Goal: Transaction & Acquisition: Purchase product/service

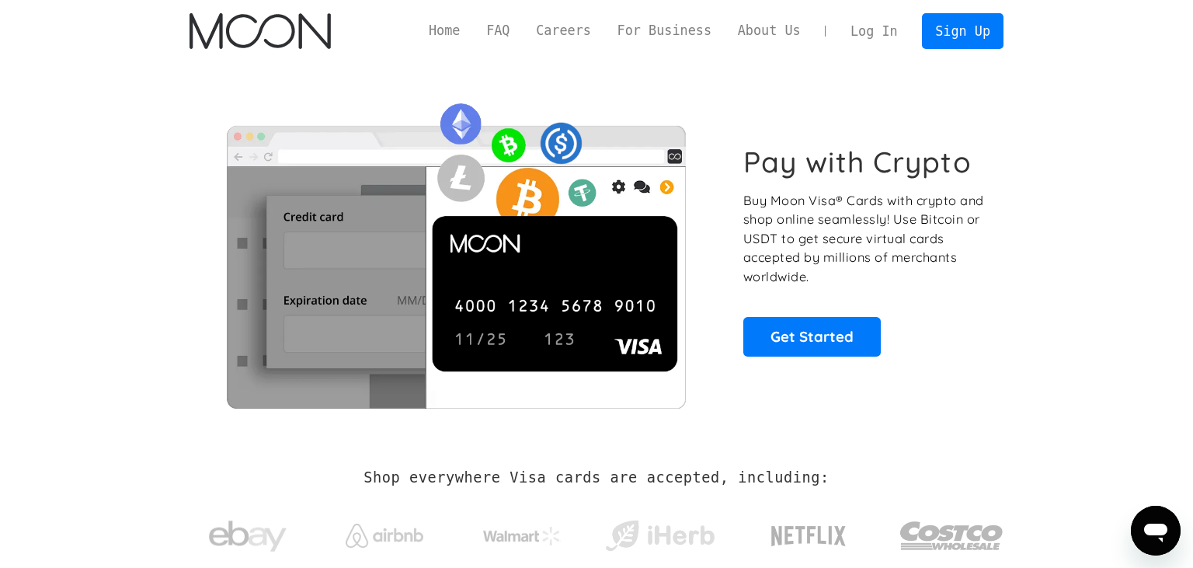
click at [875, 36] on link "Log In" at bounding box center [873, 31] width 73 height 34
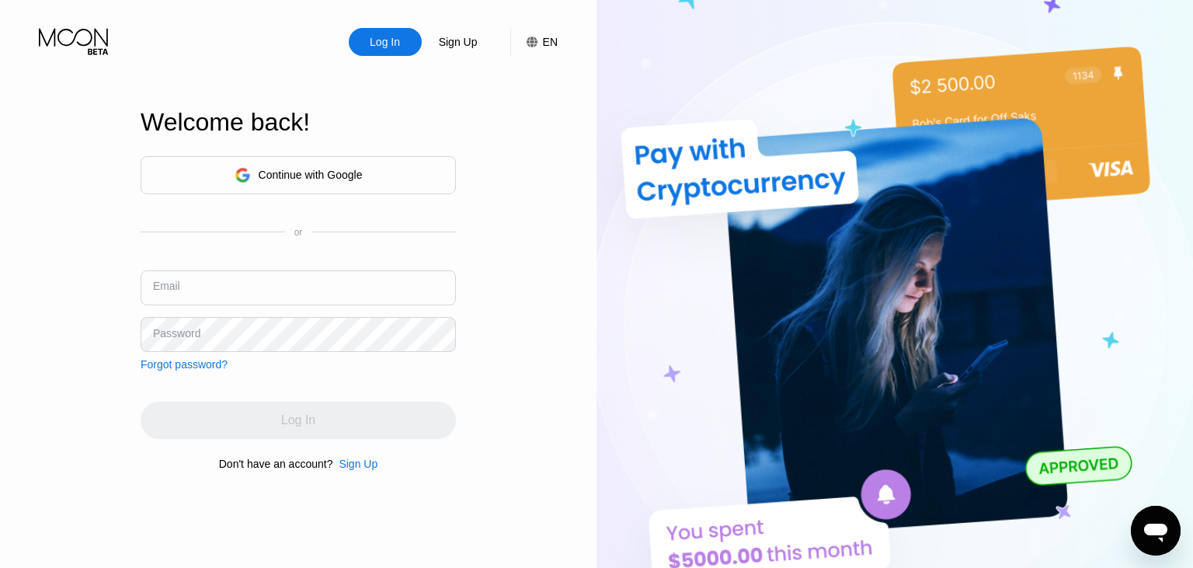
click at [381, 278] on input "text" at bounding box center [298, 287] width 315 height 35
type input "T"
type input "[EMAIL_ADDRESS][DOMAIN_NAME]"
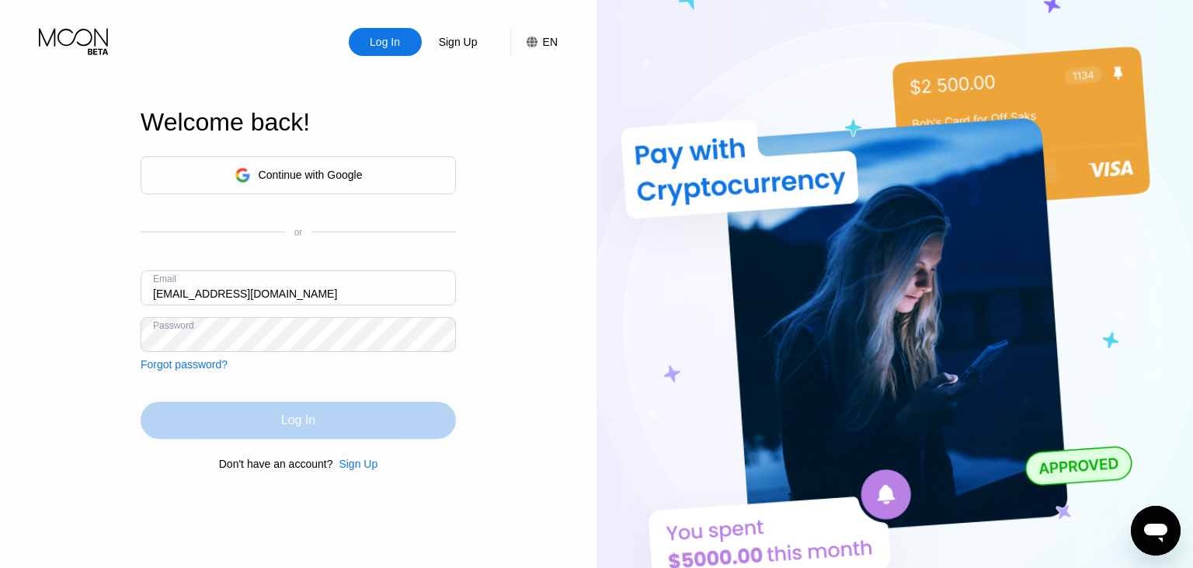
click at [371, 420] on div "Log In" at bounding box center [298, 420] width 315 height 37
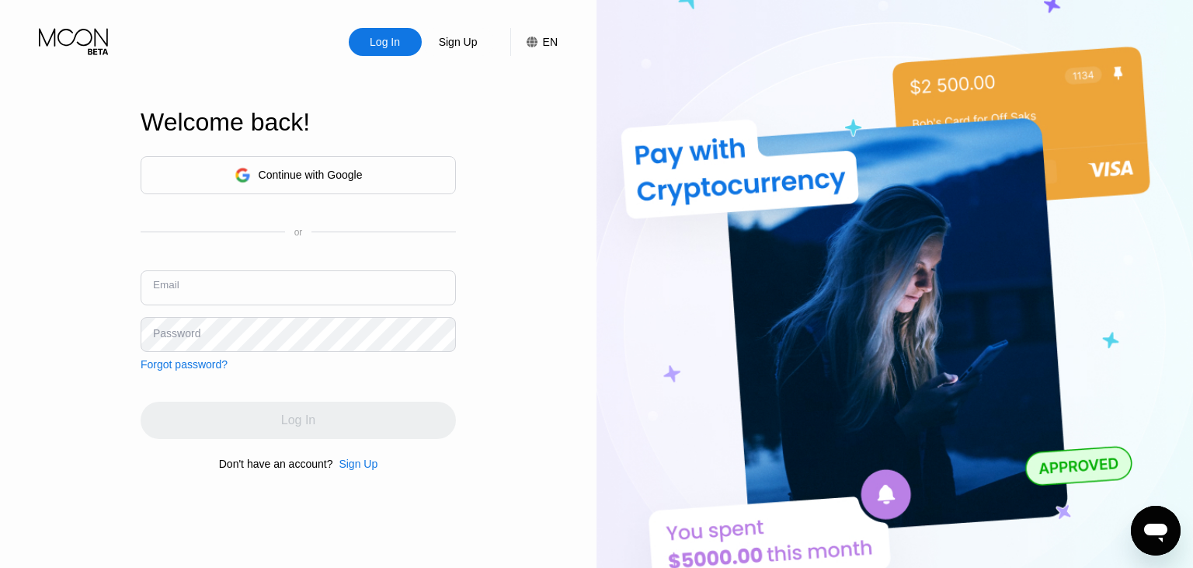
click at [194, 280] on input "text" at bounding box center [298, 287] width 315 height 35
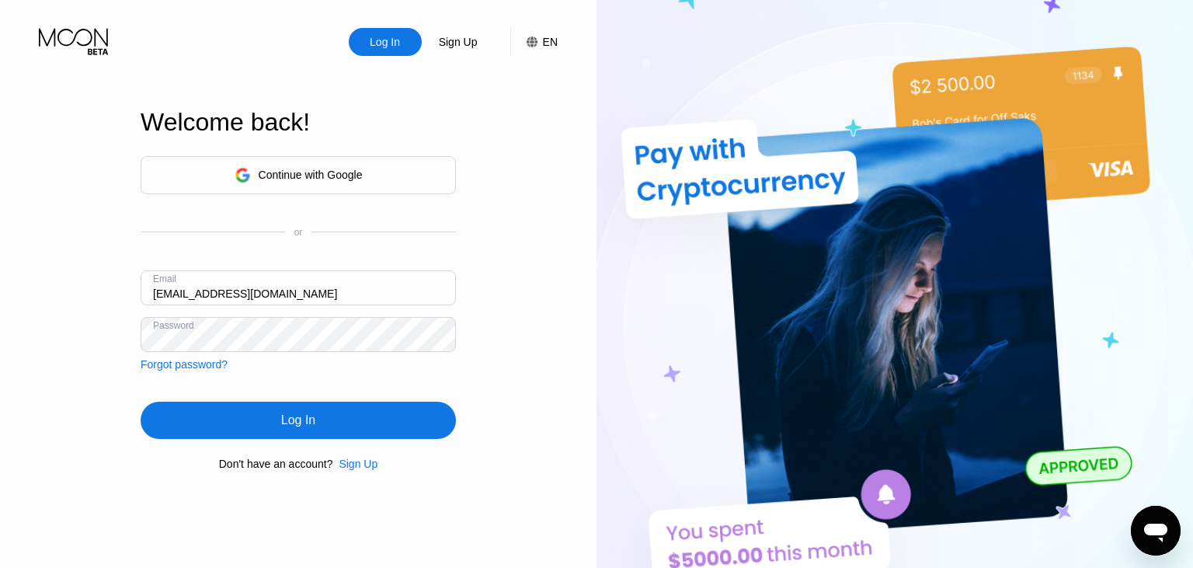
click at [204, 294] on input "traciilwelsh@gmail.com" at bounding box center [298, 287] width 315 height 35
type input "traciilwelshh@gmail.com"
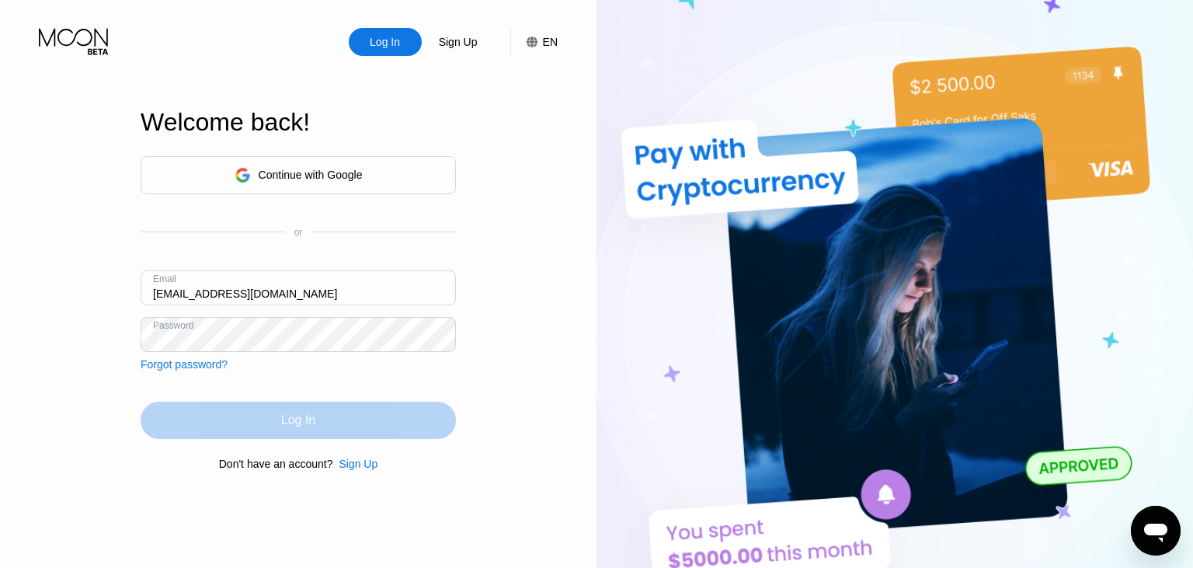
click at [304, 408] on div "Log In" at bounding box center [298, 420] width 315 height 37
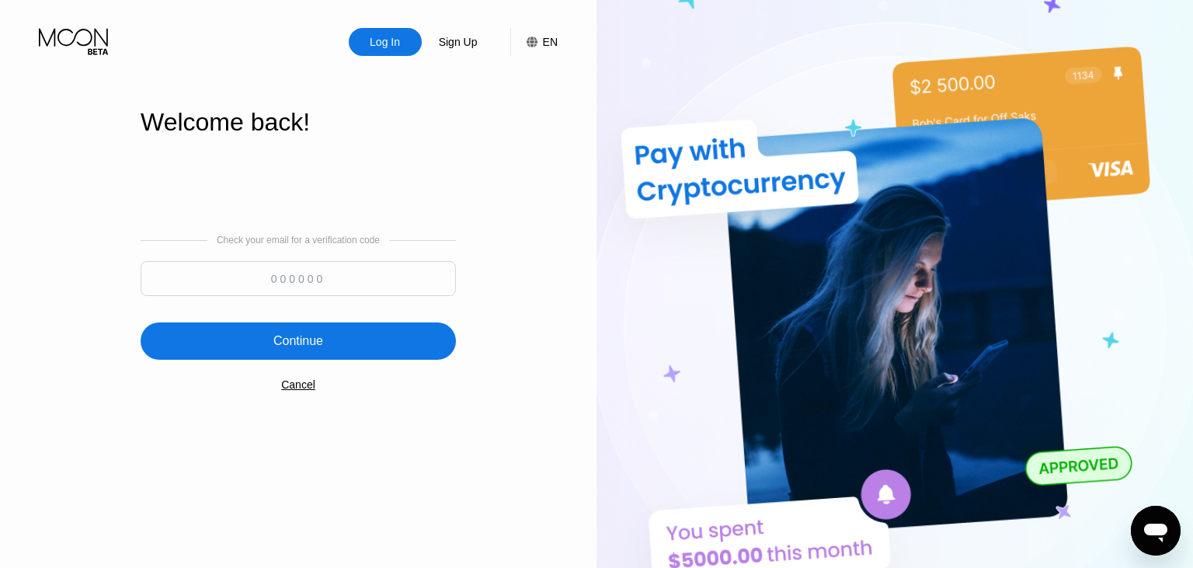
click at [329, 273] on input at bounding box center [298, 278] width 315 height 35
type input "477654"
click at [263, 355] on div "Continue" at bounding box center [298, 340] width 315 height 37
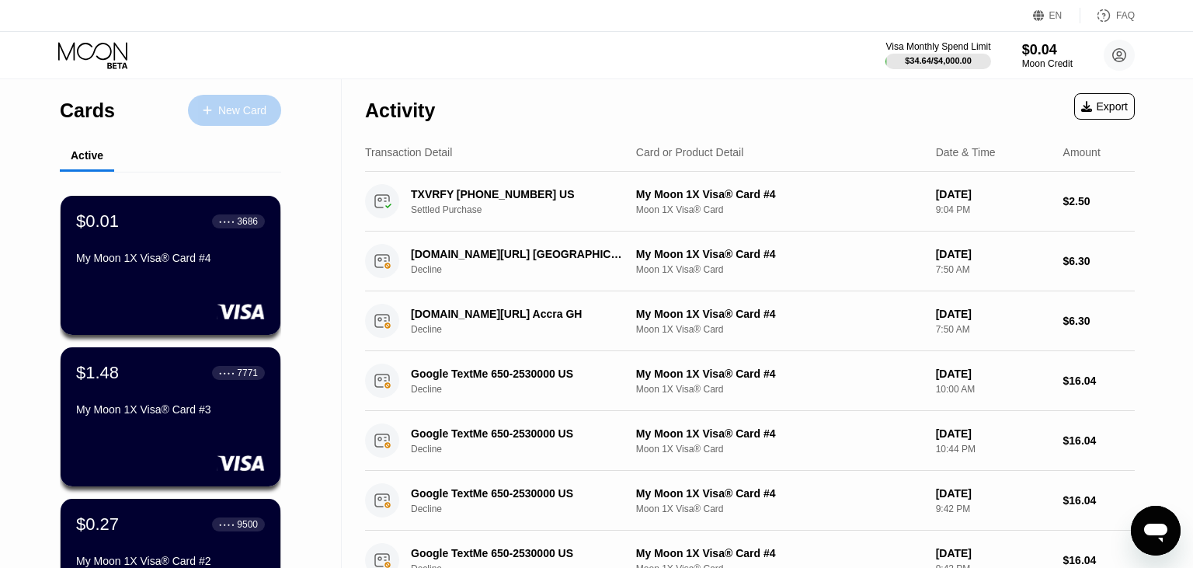
click at [263, 107] on div "New Card" at bounding box center [242, 110] width 48 height 13
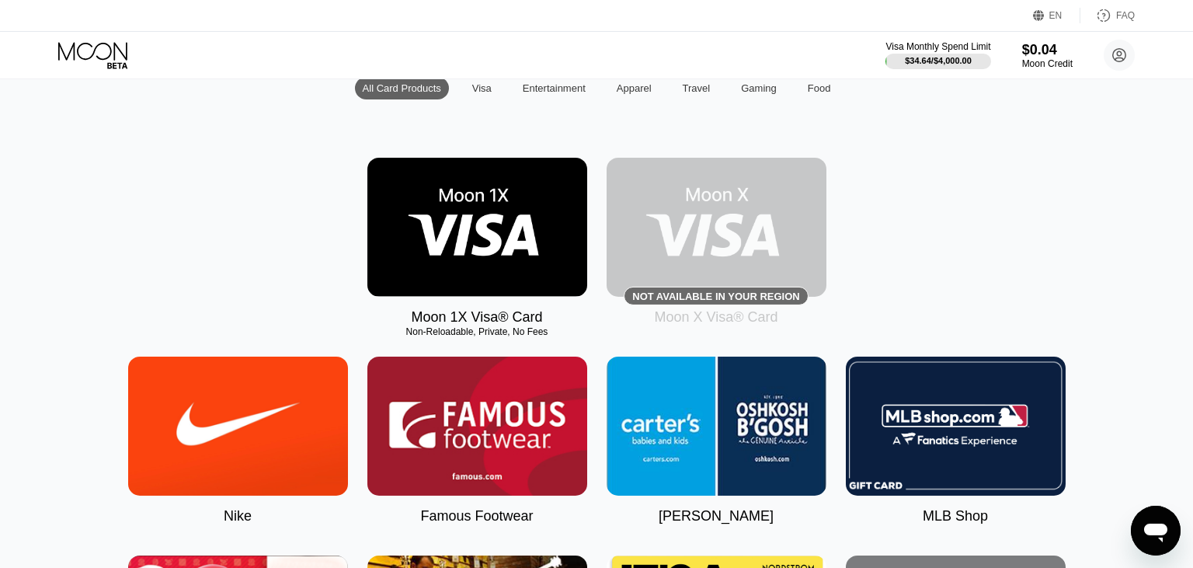
scroll to position [117, 0]
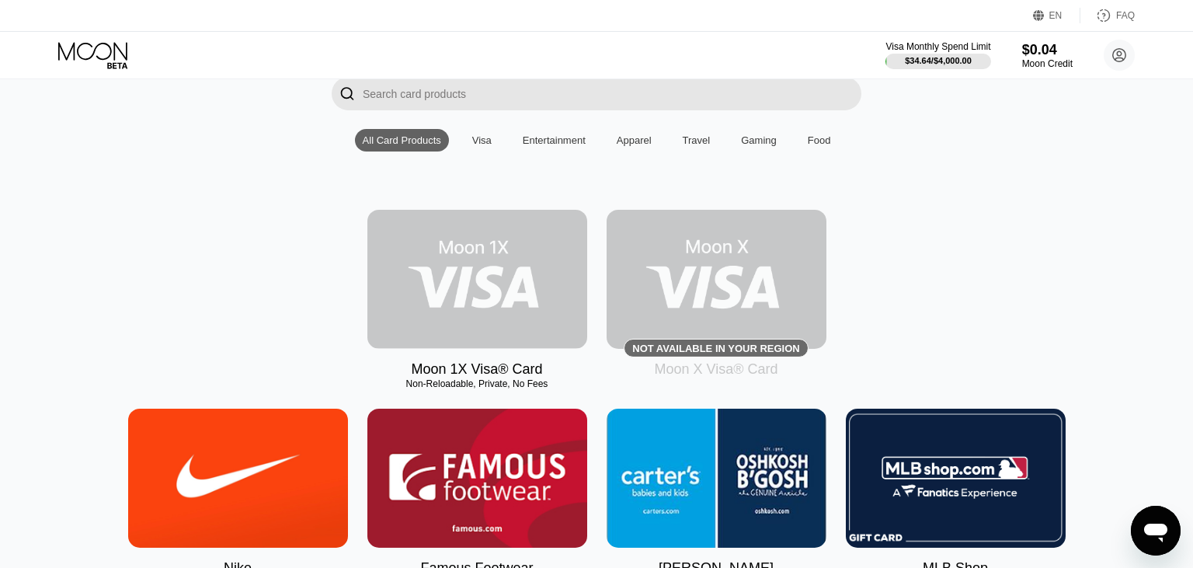
click at [480, 264] on img at bounding box center [477, 279] width 220 height 139
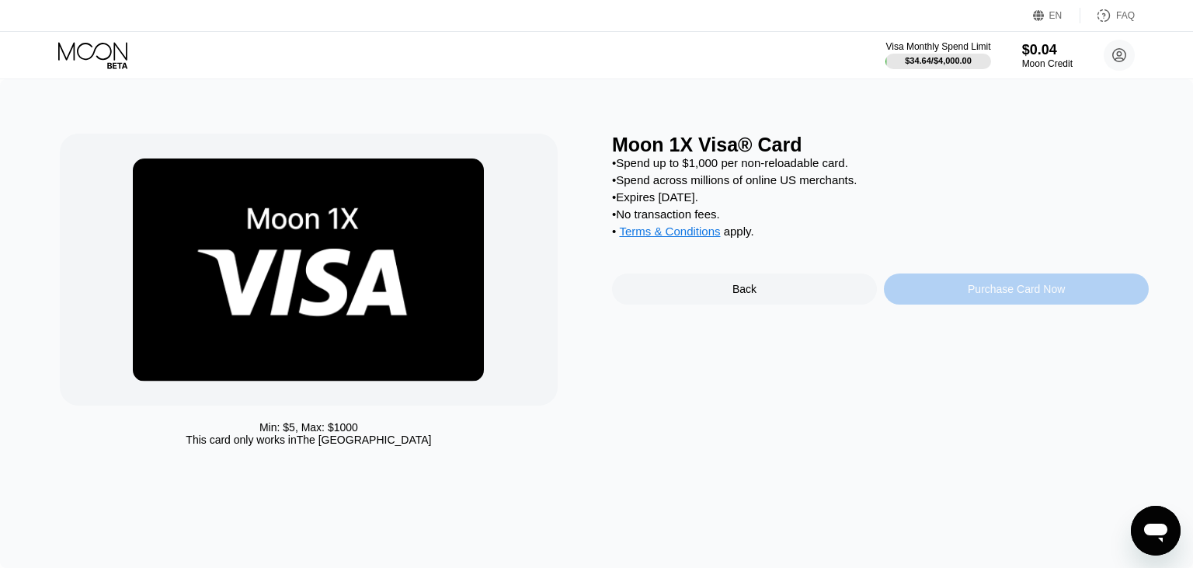
click at [1011, 295] on div "Purchase Card Now" at bounding box center [1016, 289] width 97 height 12
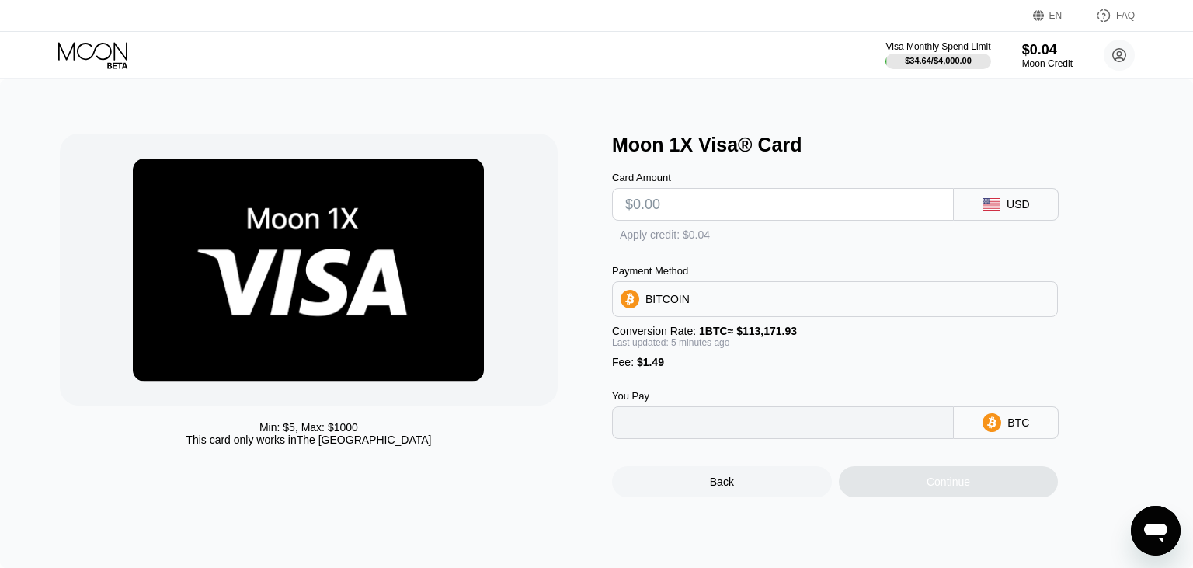
type input "0"
click at [865, 210] on input "text" at bounding box center [782, 204] width 315 height 31
type input "$26"
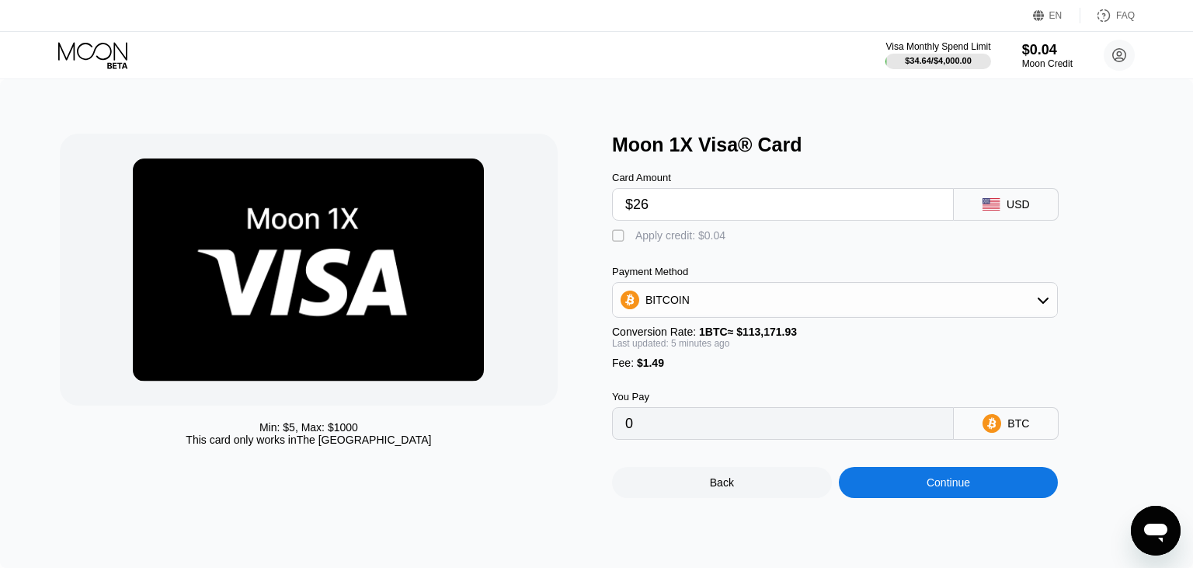
type input "0.00024250"
type input "$26"
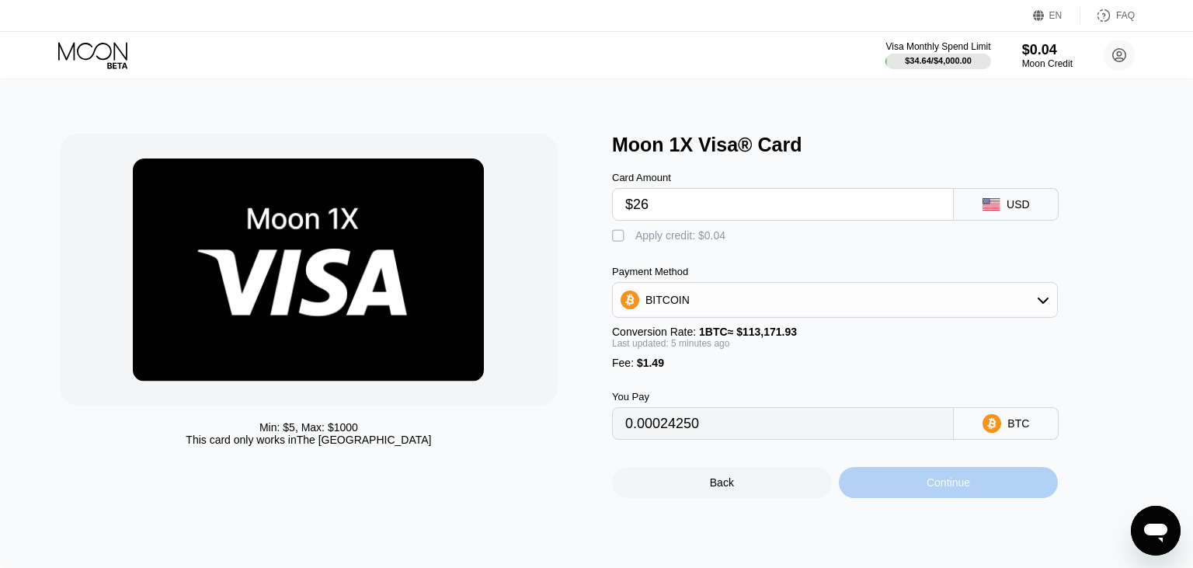
click at [963, 489] on div "Continue" at bounding box center [948, 482] width 43 height 12
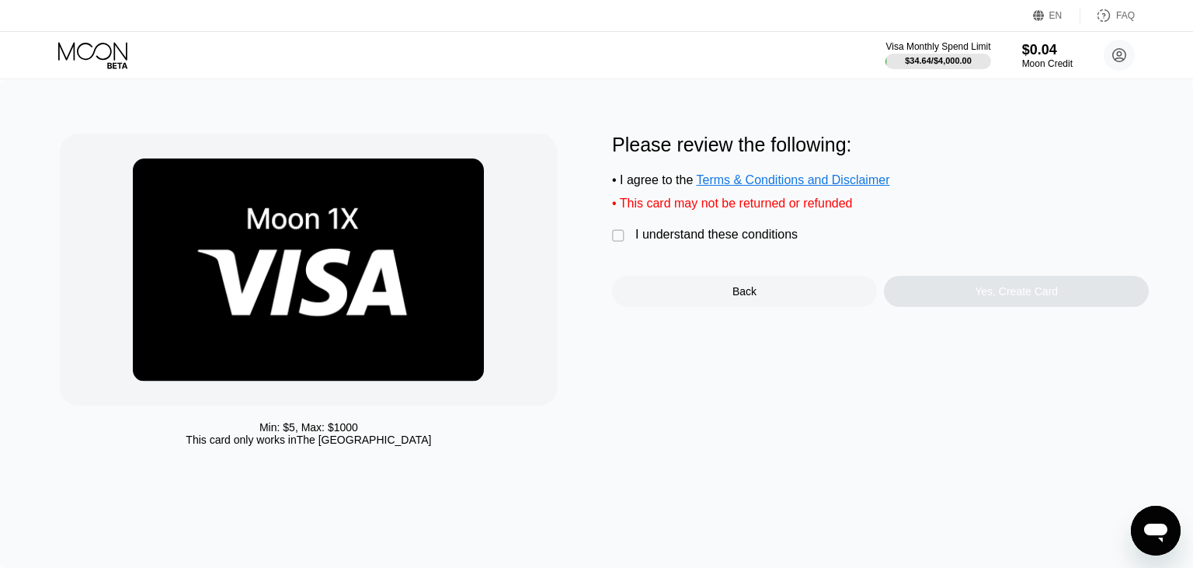
click at [797, 244] on div " I understand these conditions" at bounding box center [708, 236] width 193 height 16
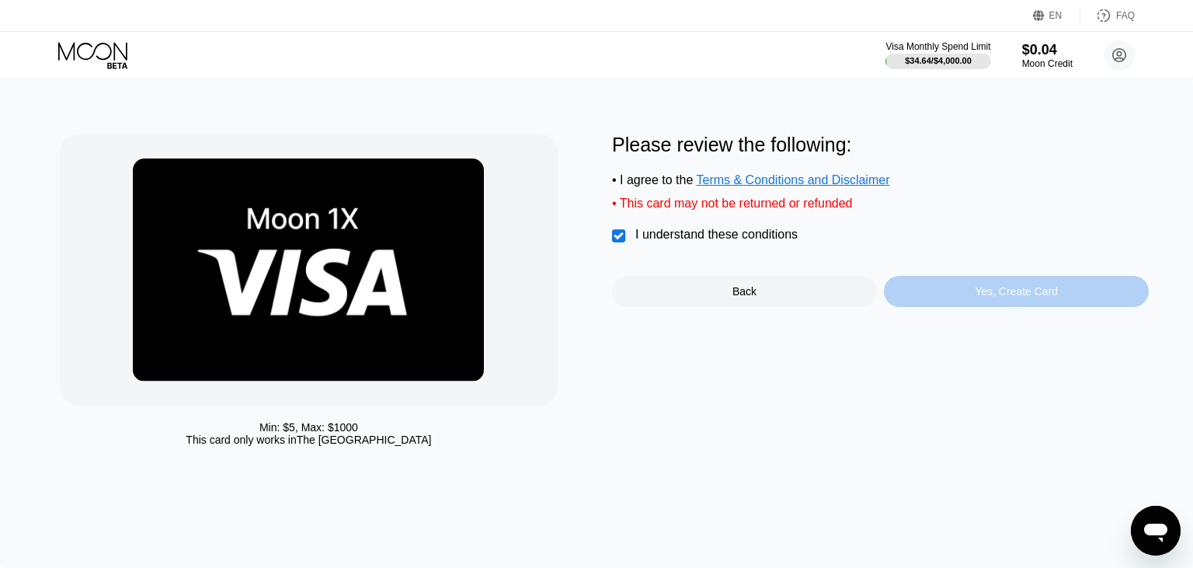
click at [979, 307] on div "Yes, Create Card" at bounding box center [1016, 291] width 265 height 31
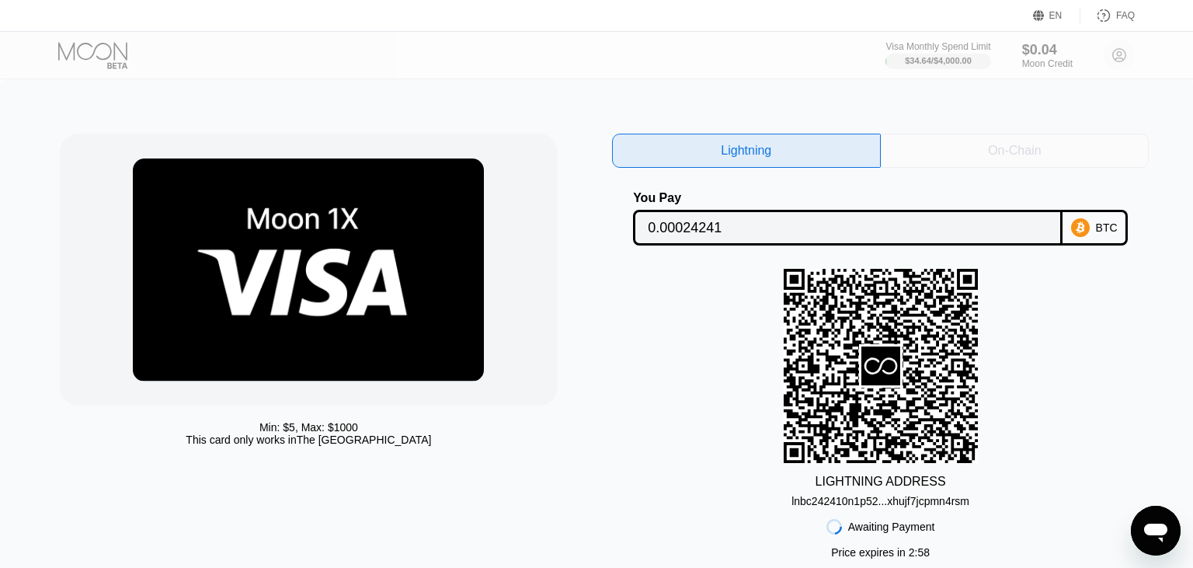
click at [1005, 149] on div "On-Chain" at bounding box center [1014, 151] width 53 height 16
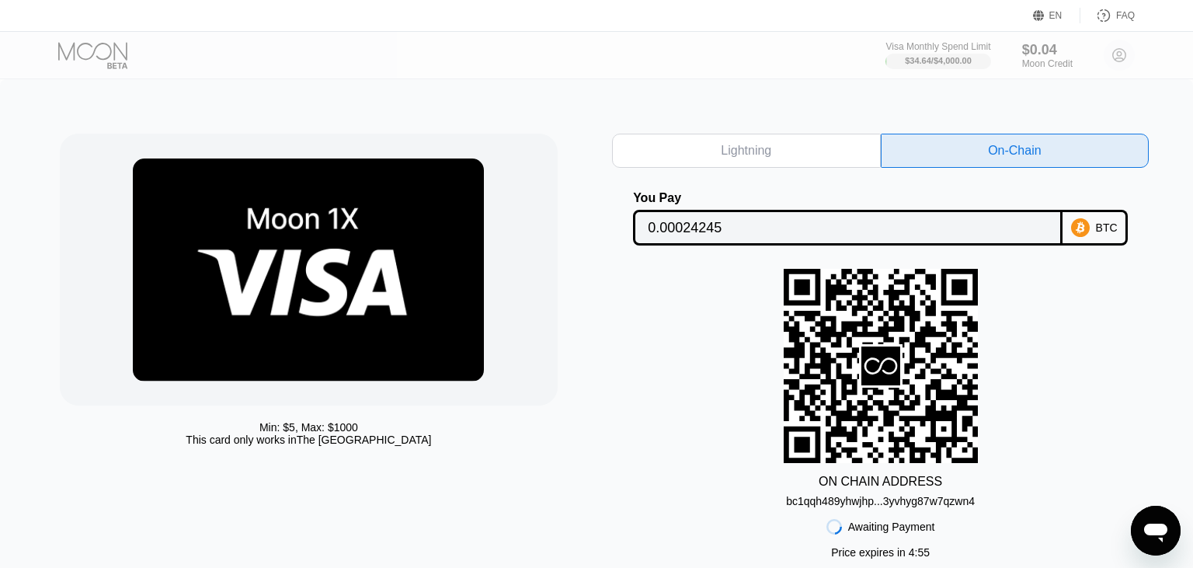
click at [982, 505] on div "ON CHAIN ADDRESS bc1qqh489yhwjhp...3yvhyg87w7qzwn4" at bounding box center [880, 388] width 537 height 238
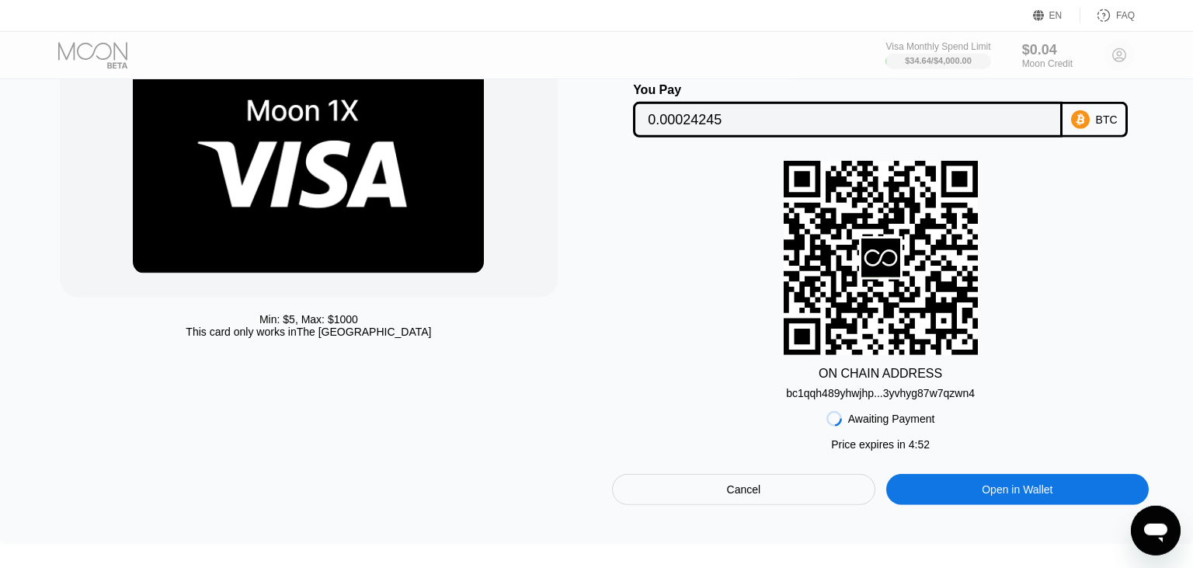
scroll to position [109, 0]
drag, startPoint x: 785, startPoint y: 398, endPoint x: 949, endPoint y: 404, distance: 164.8
click at [949, 398] on div "ON CHAIN ADDRESS bc1qqh489yhwjhp...3yvhyg87w7qzwn4" at bounding box center [880, 279] width 537 height 238
click at [949, 398] on div "bc1qqh489yhwjhp...3yvhyg87w7qzwn4" at bounding box center [880, 392] width 189 height 12
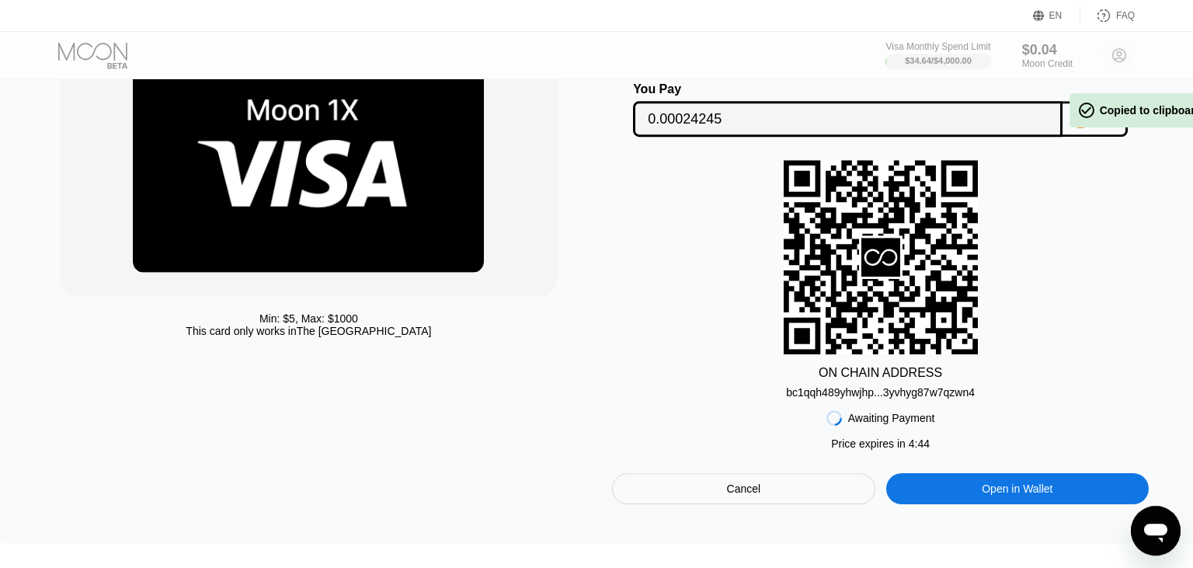
click at [949, 398] on div "bc1qqh489yhwjhp...3yvhyg87w7qzwn4" at bounding box center [880, 392] width 189 height 12
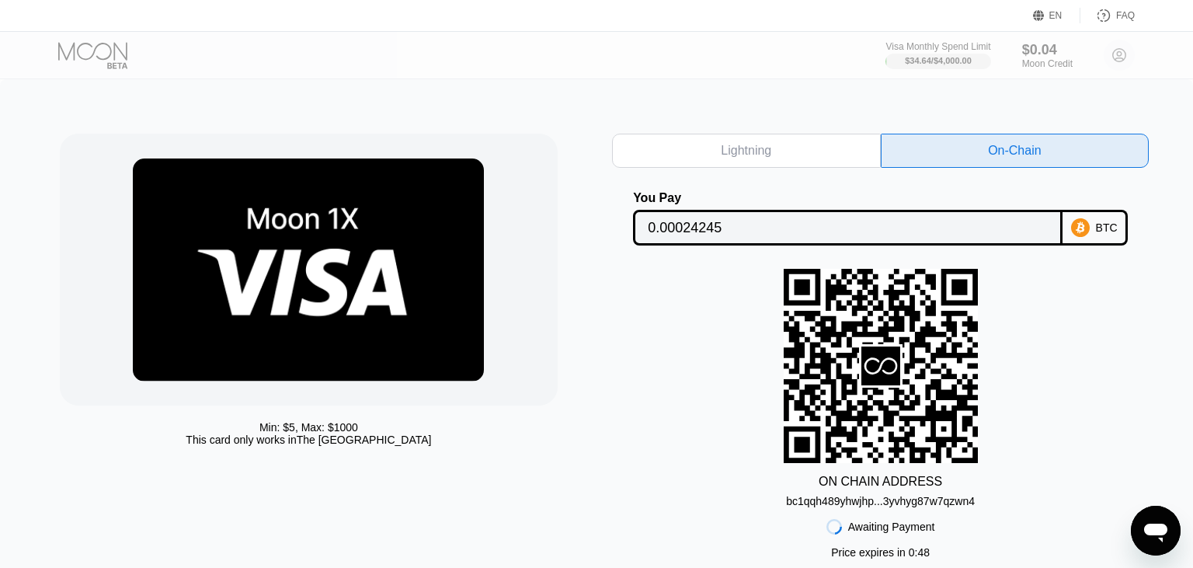
scroll to position [109, 0]
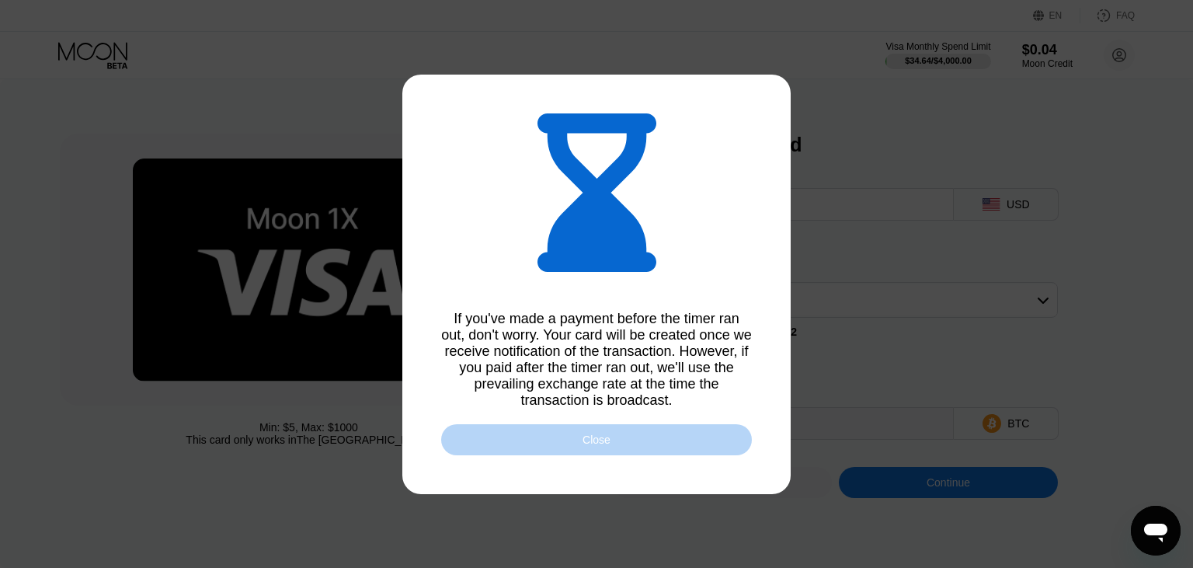
click at [663, 436] on div "Close" at bounding box center [596, 439] width 311 height 31
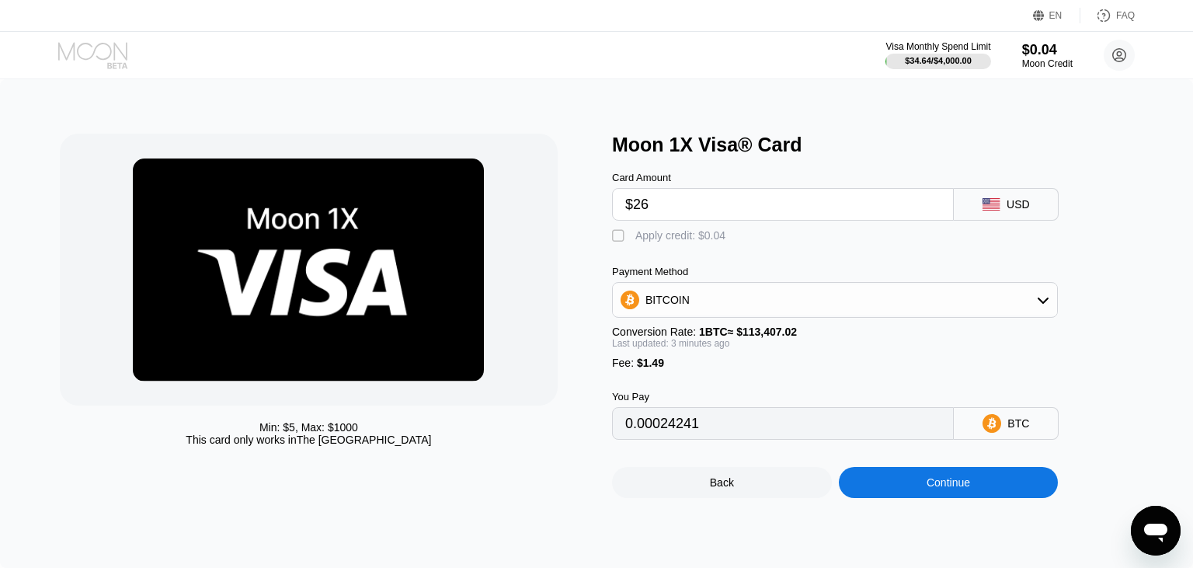
click at [114, 47] on icon at bounding box center [92, 51] width 69 height 18
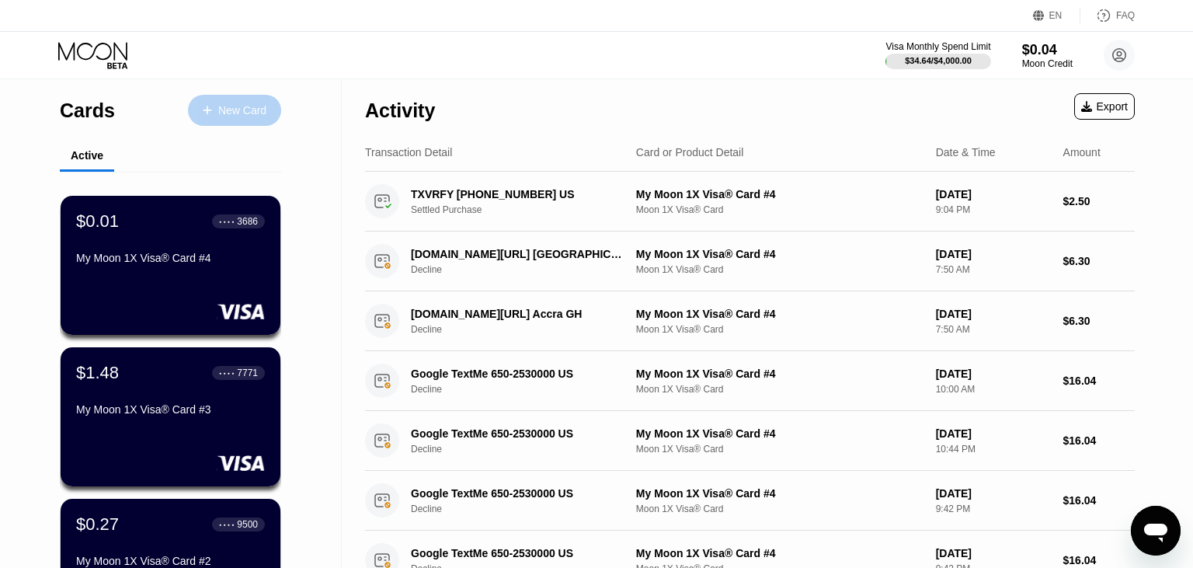
click at [231, 117] on div "New Card" at bounding box center [242, 110] width 48 height 13
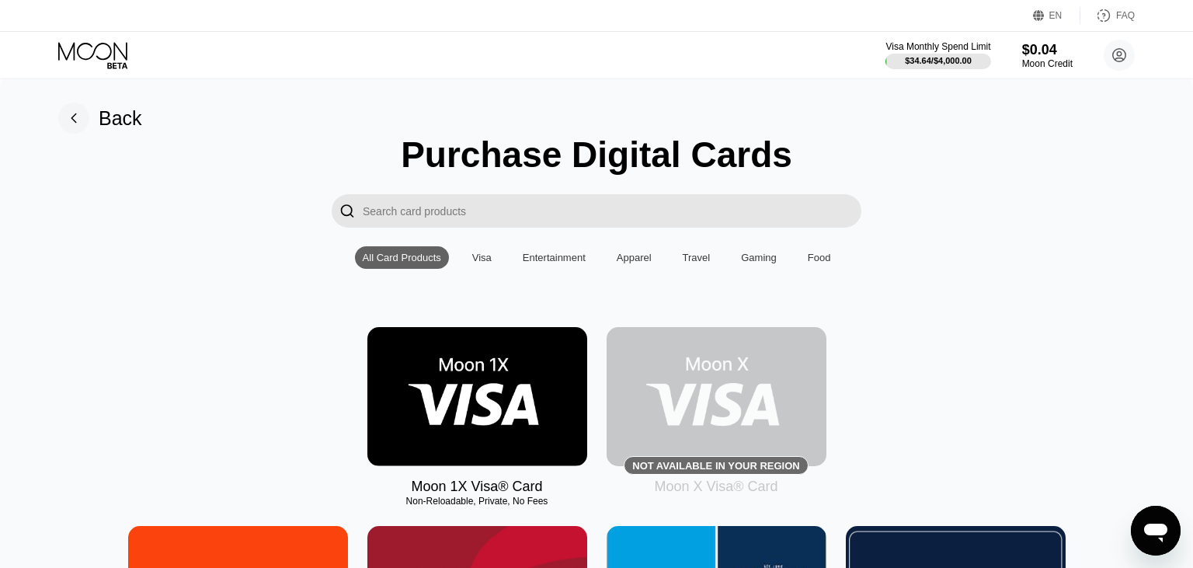
click at [463, 377] on img at bounding box center [477, 396] width 220 height 139
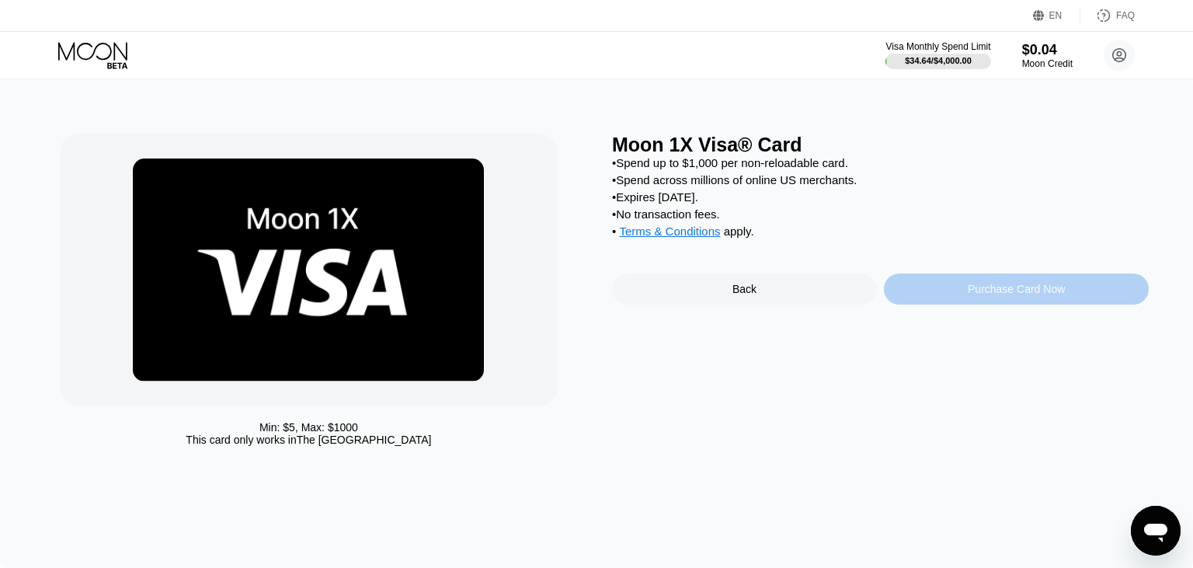
click at [918, 304] on div "Purchase Card Now" at bounding box center [1016, 288] width 265 height 31
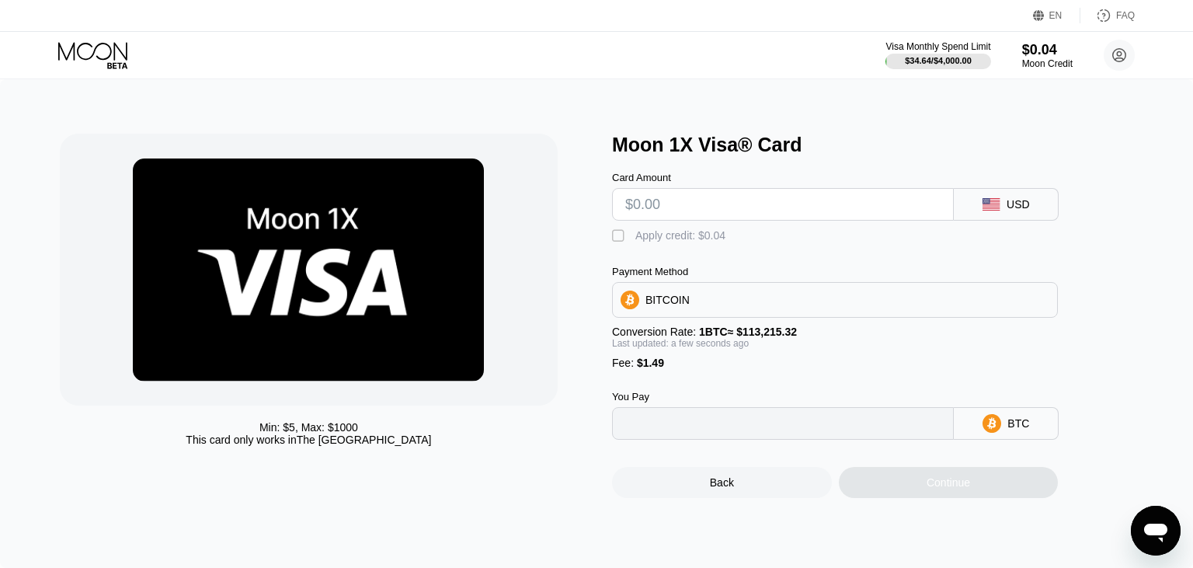
type input "0"
click at [771, 220] on input "text" at bounding box center [782, 204] width 315 height 31
type input "$2"
type input "0.00003083"
type input "$26"
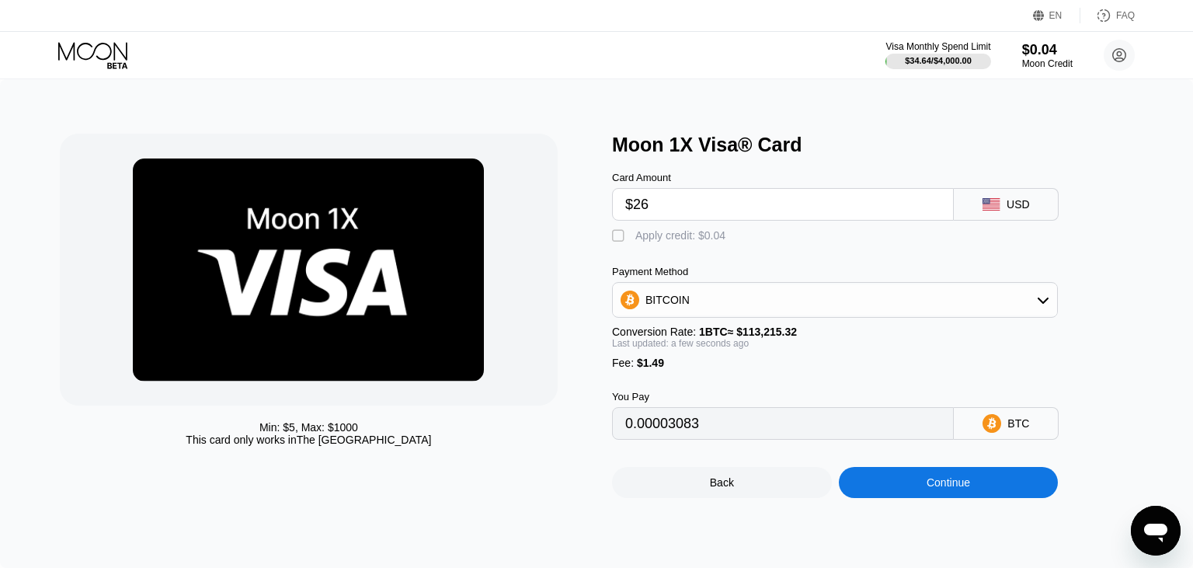
type input "0.00024282"
type input "$26"
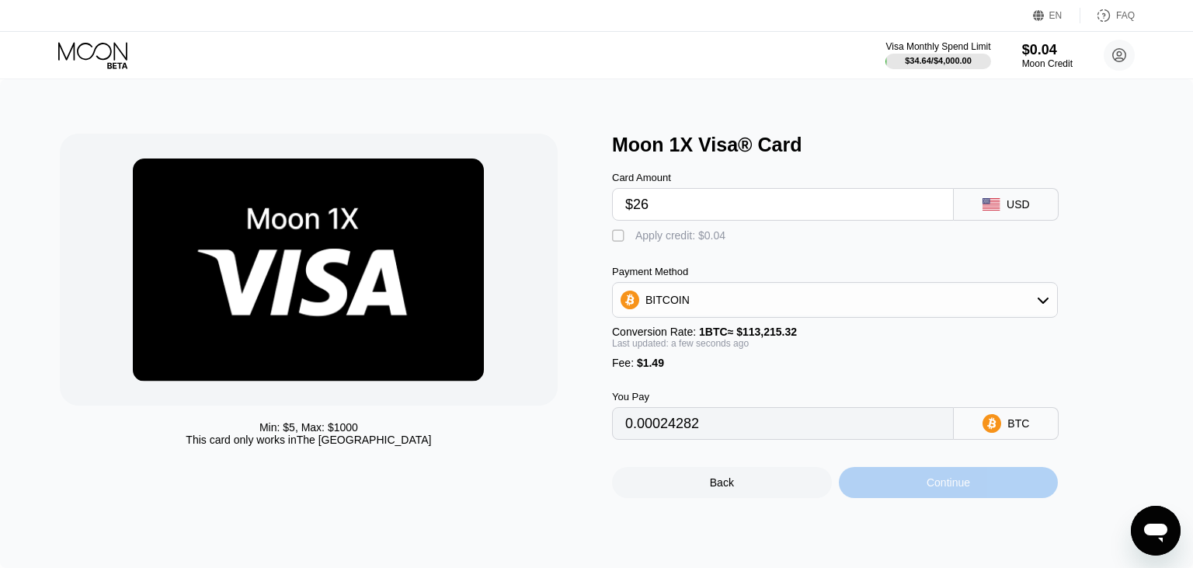
click at [876, 490] on div "Continue" at bounding box center [949, 482] width 220 height 31
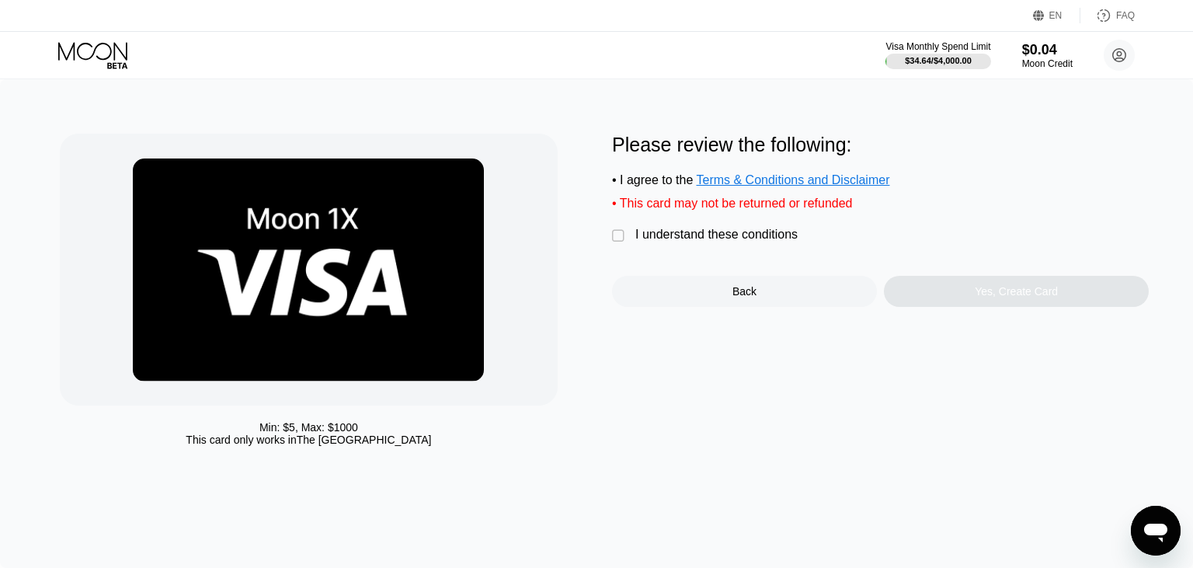
click at [775, 242] on div "I understand these conditions" at bounding box center [716, 235] width 162 height 14
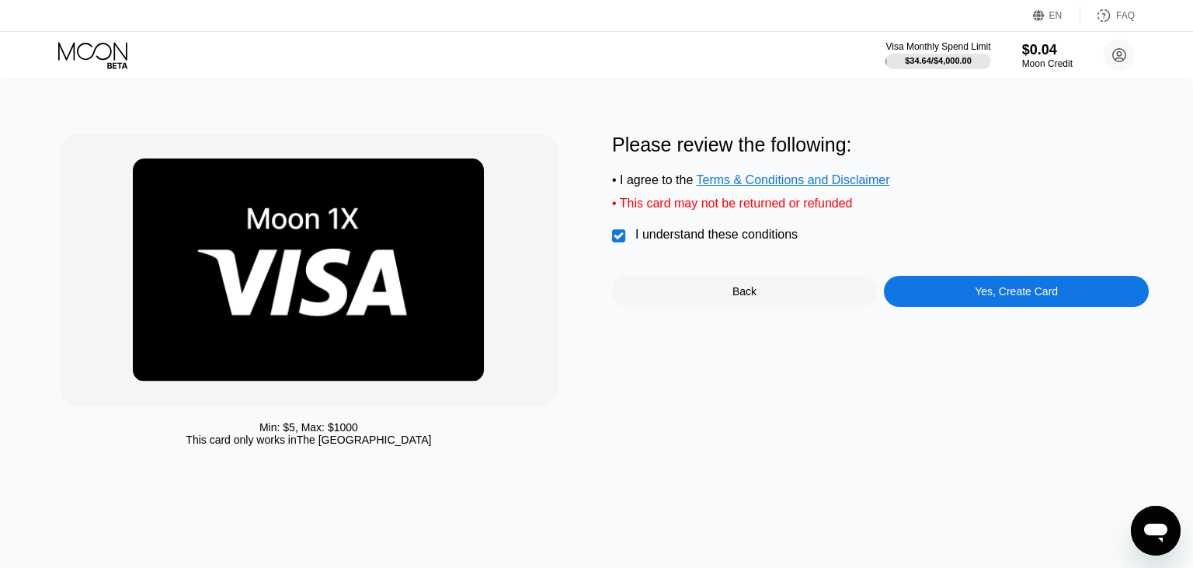
click at [889, 279] on div "Please review the following: • I agree to the Terms & Conditions and Disclaimer…" at bounding box center [880, 220] width 537 height 173
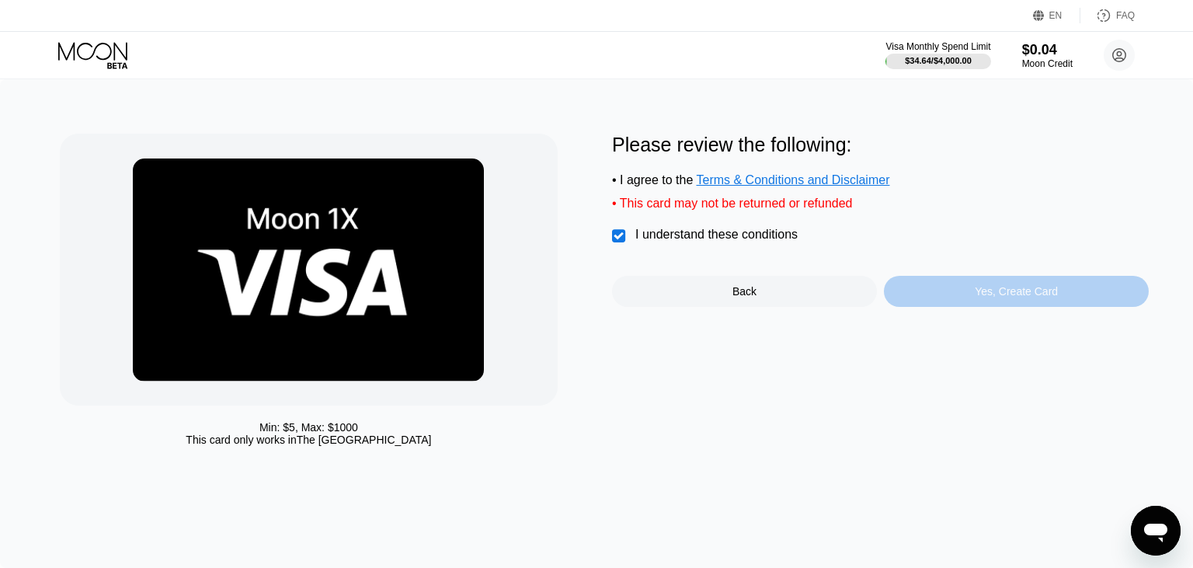
click at [965, 307] on div "Yes, Create Card" at bounding box center [1016, 291] width 265 height 31
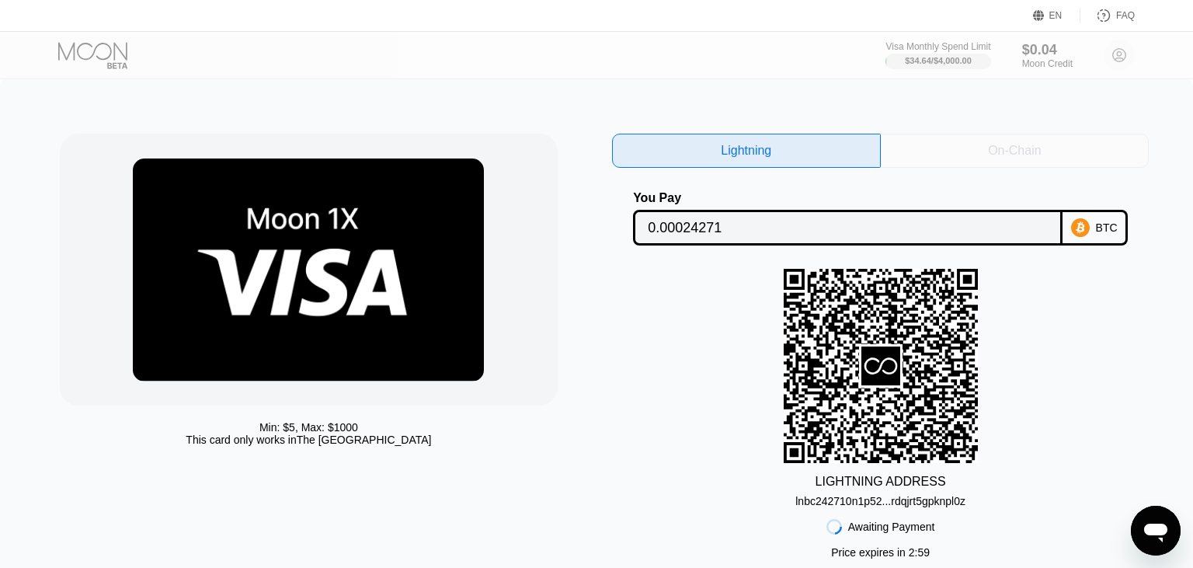
click at [1043, 156] on div "On-Chain" at bounding box center [1015, 151] width 269 height 34
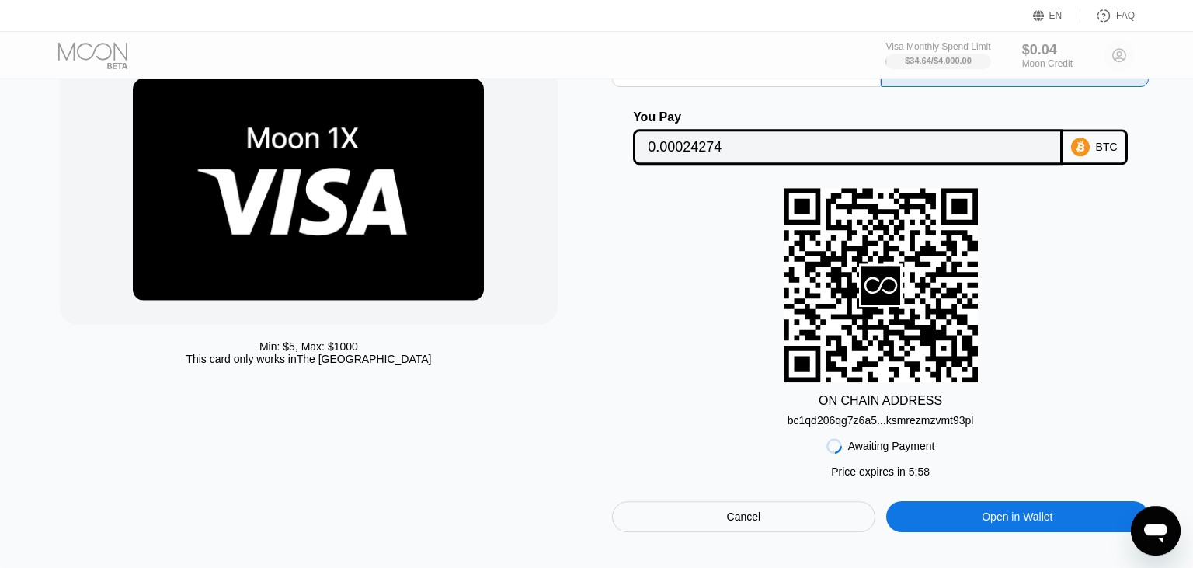
scroll to position [85, 0]
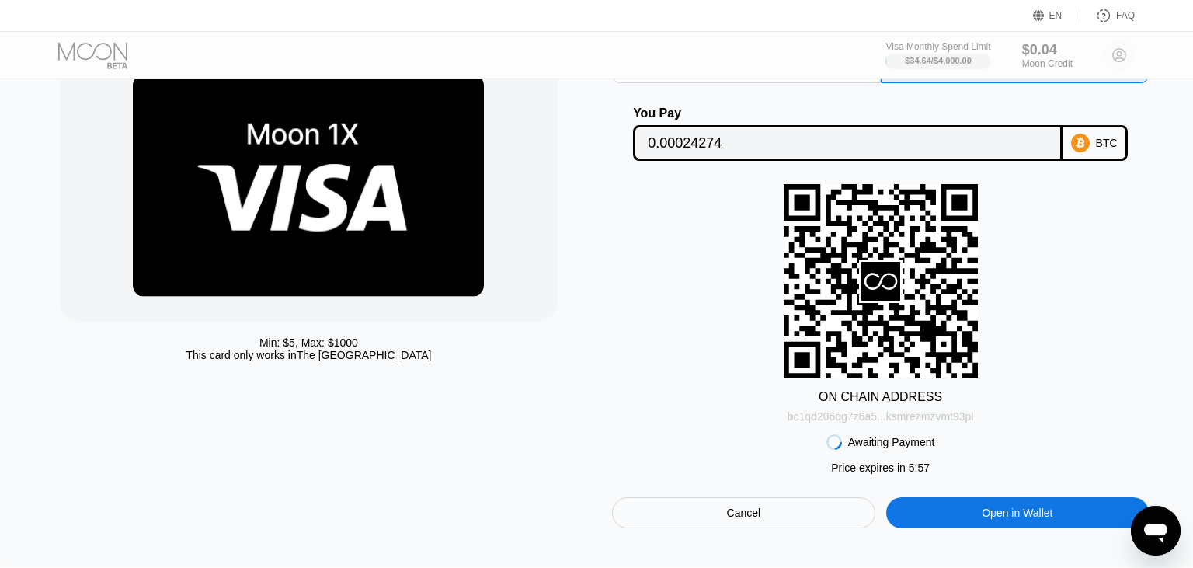
click at [915, 423] on div "bc1qd206qg7z6a5...ksmrezmzvmt93pl" at bounding box center [881, 416] width 186 height 12
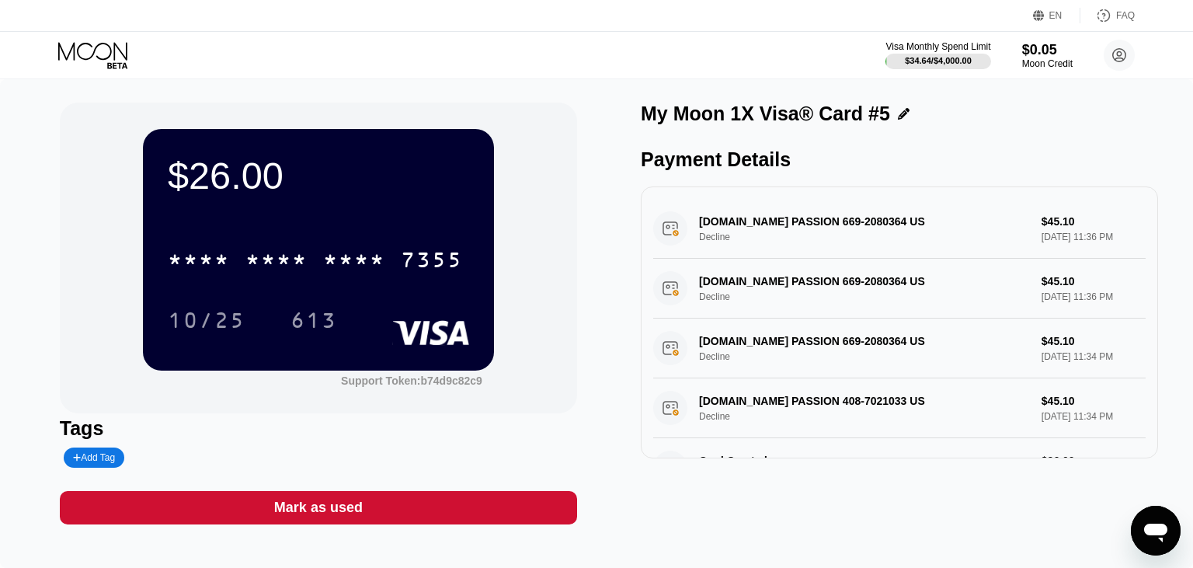
click at [101, 41] on div "Visa Monthly Spend Limit $34.64 / $4,000.00 $0.05 Moon Credit [EMAIL_ADDRESS][D…" at bounding box center [596, 55] width 1193 height 47
click at [99, 49] on icon at bounding box center [94, 55] width 72 height 27
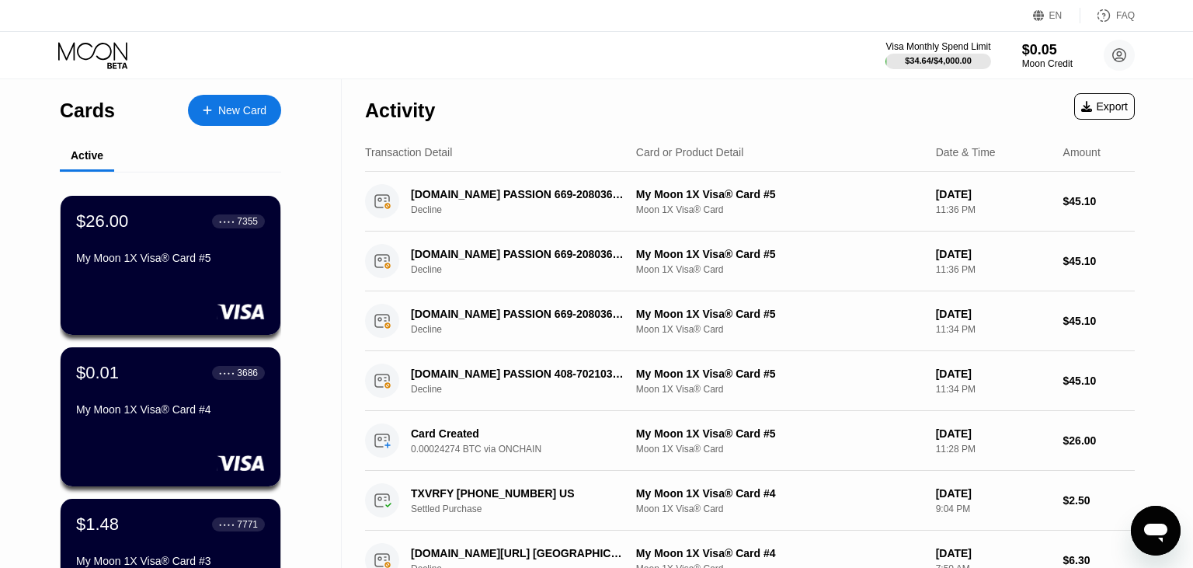
click at [96, 29] on div "EN Language Select an item Save FAQ" at bounding box center [596, 16] width 1193 height 32
click at [103, 60] on icon at bounding box center [92, 51] width 69 height 18
